Goal: Information Seeking & Learning: Learn about a topic

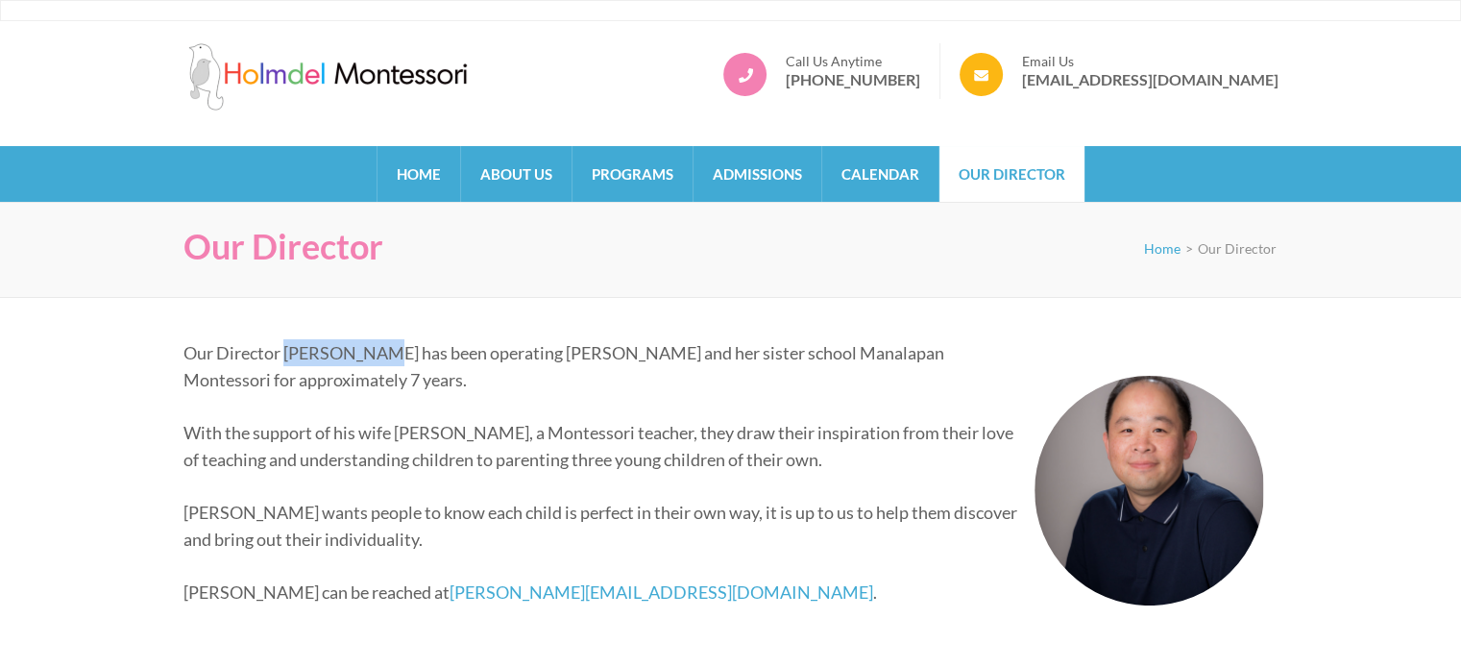
drag, startPoint x: 287, startPoint y: 354, endPoint x: 372, endPoint y: 353, distance: 84.6
click at [372, 353] on p "Our Director [PERSON_NAME] has been operating [PERSON_NAME] and her sister scho…" at bounding box center [724, 366] width 1081 height 54
copy p "[PERSON_NAME]"
click at [413, 180] on link "Home" at bounding box center [419, 174] width 83 height 56
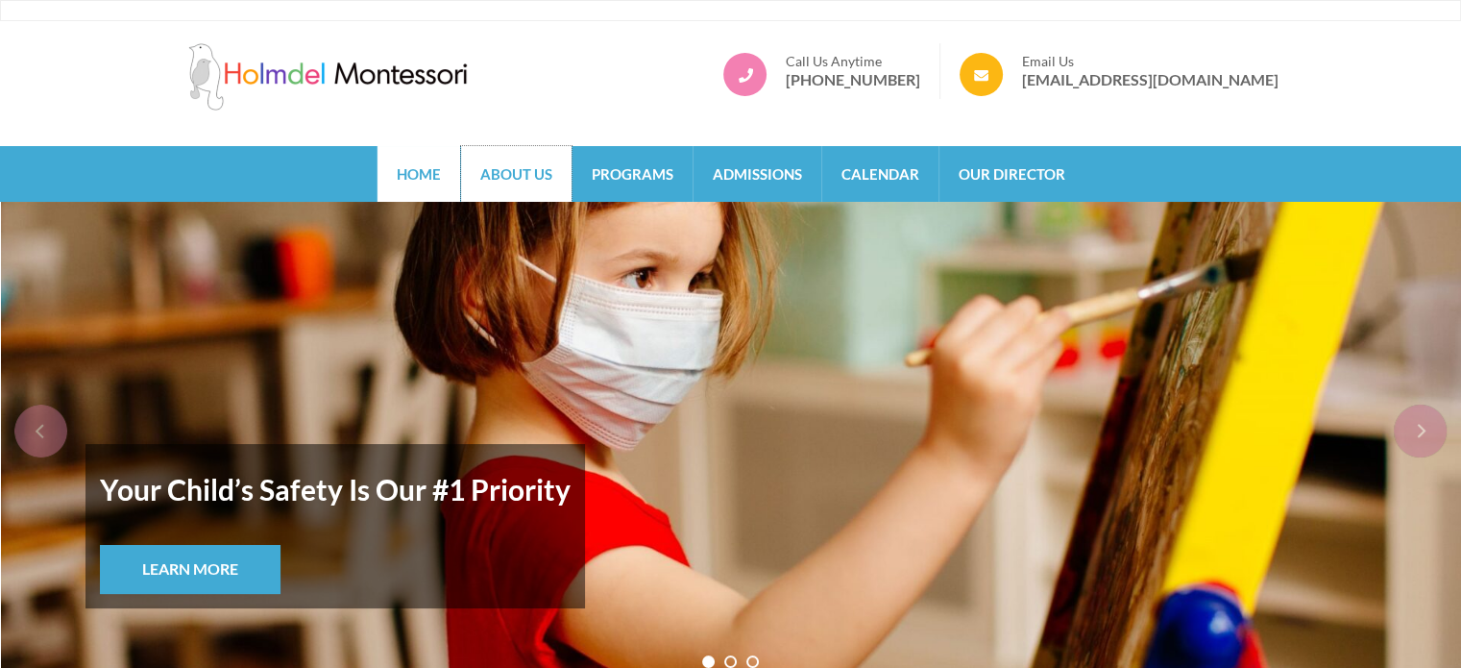
click at [482, 180] on link "About Us" at bounding box center [516, 174] width 110 height 56
